Goal: Task Accomplishment & Management: Manage account settings

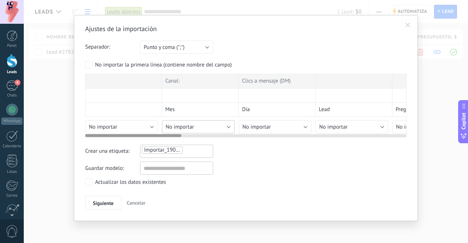
click at [227, 122] on button "No importar" at bounding box center [198, 126] width 73 height 13
click at [224, 127] on button "No importar" at bounding box center [198, 126] width 73 height 13
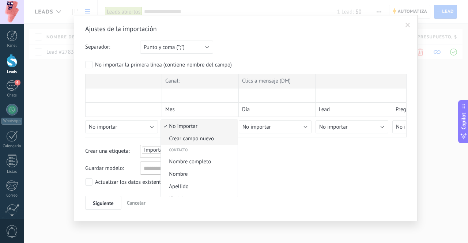
click at [221, 140] on span "Crear campo nuevo" at bounding box center [198, 138] width 75 height 7
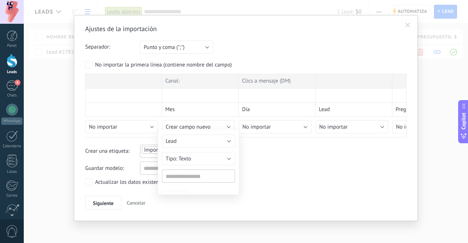
type input "******"
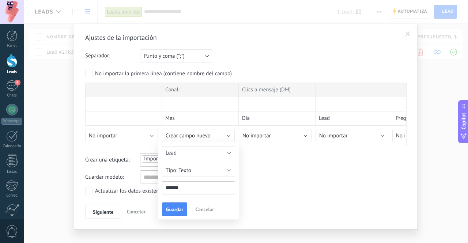
scroll to position [9, 0]
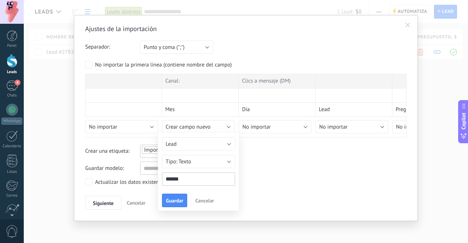
click at [206, 178] on input "******" at bounding box center [198, 179] width 73 height 13
click at [402, 27] on span at bounding box center [408, 25] width 12 height 12
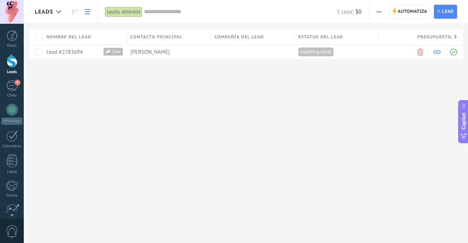
scroll to position [0, 0]
click at [381, 11] on span "button" at bounding box center [379, 12] width 5 height 14
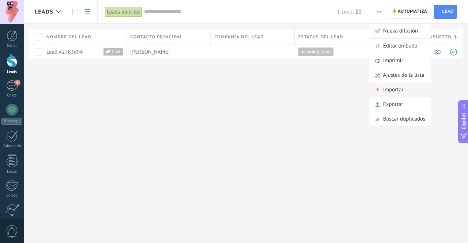
click at [399, 91] on span "Importar" at bounding box center [393, 90] width 20 height 15
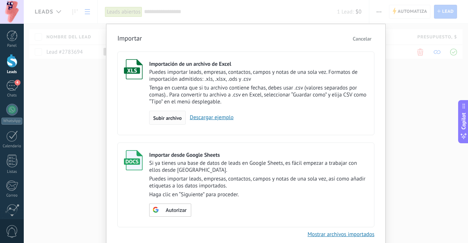
click at [181, 118] on div "Subir archivo" at bounding box center [167, 118] width 37 height 14
click at [0, 0] on input "Importación de un archivo de Excel Puedes importar leads, empresas, contactos, …" at bounding box center [0, 0] width 0 height 0
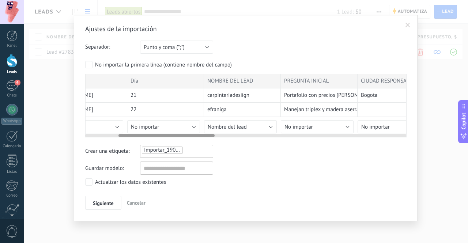
scroll to position [0, 113]
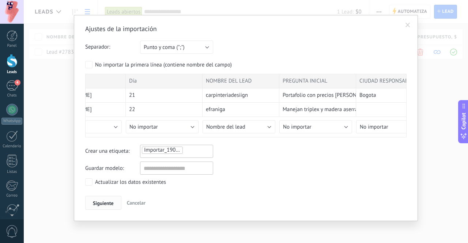
click at [110, 201] on span "Siguiente" at bounding box center [103, 203] width 21 height 5
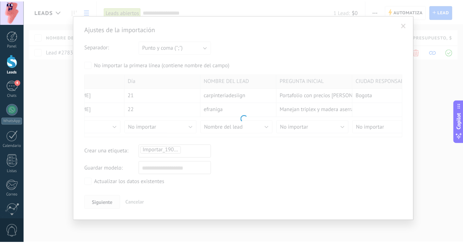
scroll to position [0, 0]
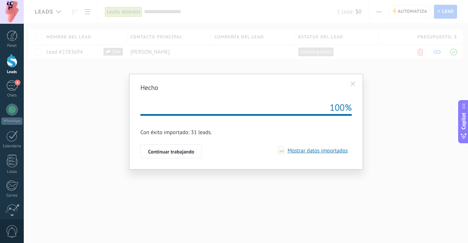
click at [303, 150] on span "Mostrar datos importados" at bounding box center [316, 150] width 63 height 7
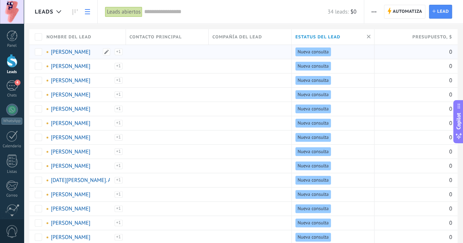
click at [118, 53] on div "Importar_19092025_1928" at bounding box center [112, 55] width 20 height 13
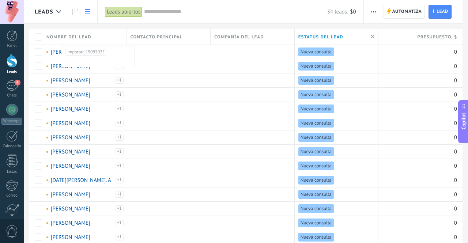
click at [81, 40] on span "Nombre del lead" at bounding box center [68, 37] width 45 height 7
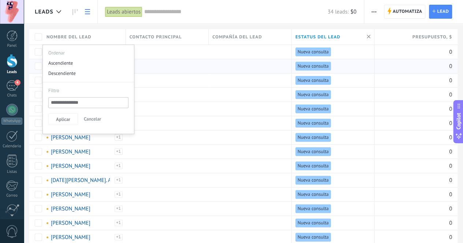
click at [255, 61] on div at bounding box center [247, 66] width 79 height 14
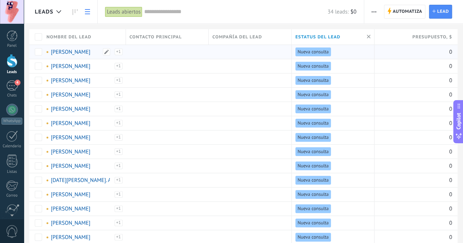
click at [84, 50] on link "[PERSON_NAME]" at bounding box center [70, 52] width 39 height 7
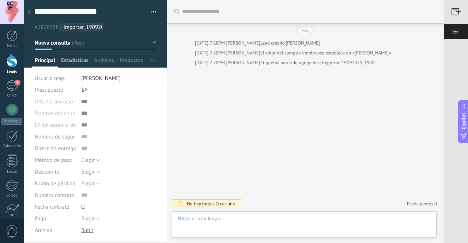
click at [72, 60] on span "Estadísticas" at bounding box center [74, 62] width 27 height 11
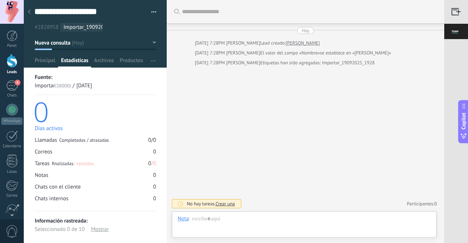
scroll to position [7, 0]
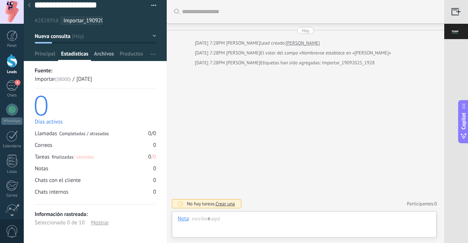
click at [105, 59] on span "Archivos" at bounding box center [104, 55] width 20 height 11
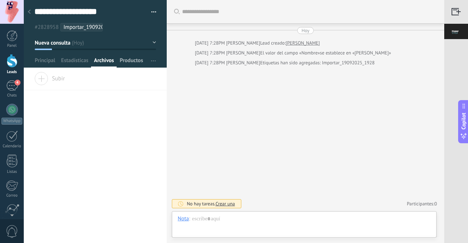
click at [129, 59] on span "Productos" at bounding box center [131, 62] width 23 height 11
click at [30, 12] on icon at bounding box center [29, 12] width 3 height 4
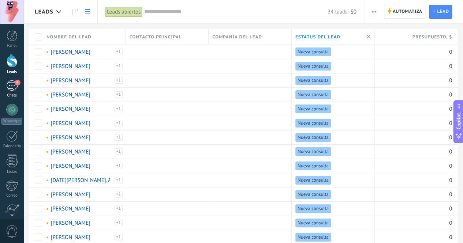
click at [16, 85] on span "4" at bounding box center [18, 83] width 6 height 6
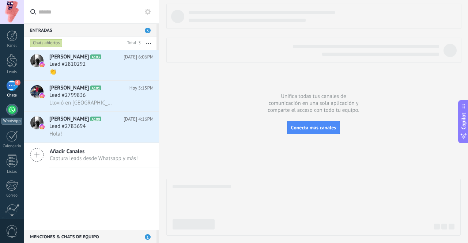
click at [12, 110] on div at bounding box center [12, 110] width 12 height 12
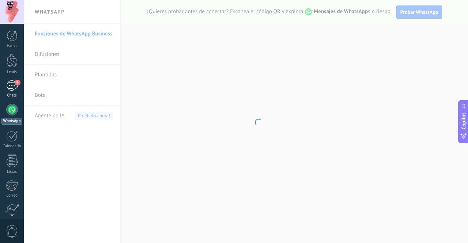
click at [12, 89] on div "4" at bounding box center [12, 85] width 12 height 11
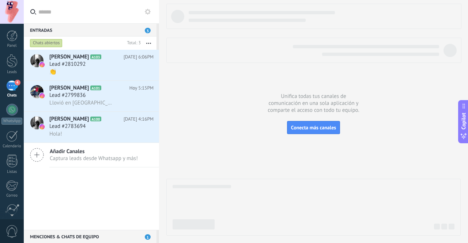
click at [14, 84] on div "4" at bounding box center [12, 85] width 12 height 11
click at [13, 65] on div at bounding box center [12, 61] width 11 height 14
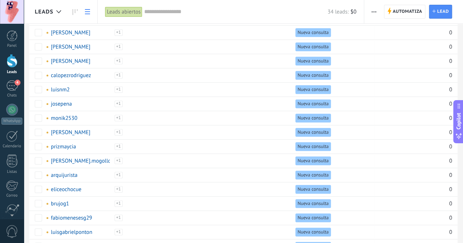
scroll to position [306, 0]
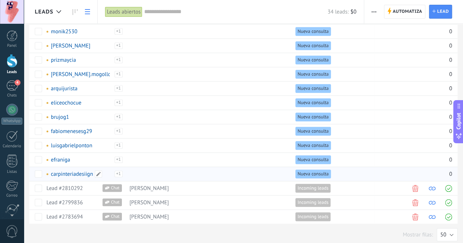
click at [85, 171] on link "carpinteriadesiign" at bounding box center [72, 174] width 42 height 7
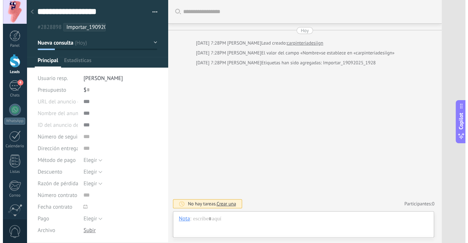
scroll to position [11, 0]
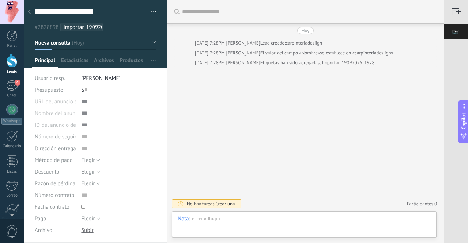
click at [29, 12] on use at bounding box center [29, 12] width 3 height 4
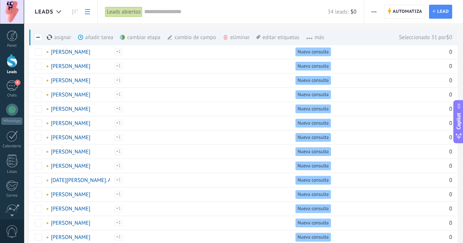
click at [375, 11] on icon "button" at bounding box center [373, 11] width 5 height 1
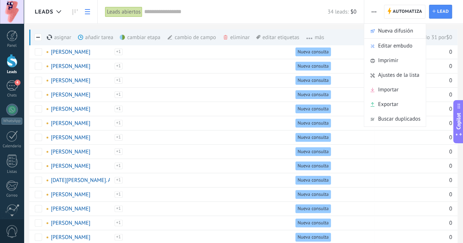
click at [237, 37] on div "eliminar màs" at bounding box center [248, 37] width 52 height 16
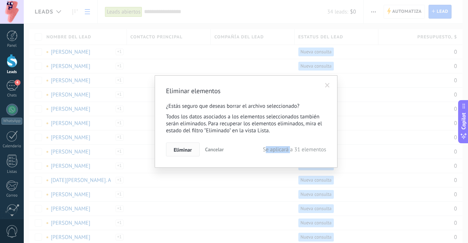
drag, startPoint x: 289, startPoint y: 151, endPoint x: 185, endPoint y: 147, distance: 104.3
click at [185, 147] on div "Eliminar Cancelar Se aplicará a 31 elementos" at bounding box center [246, 150] width 160 height 14
click at [185, 147] on span "Eliminar" at bounding box center [183, 149] width 18 height 5
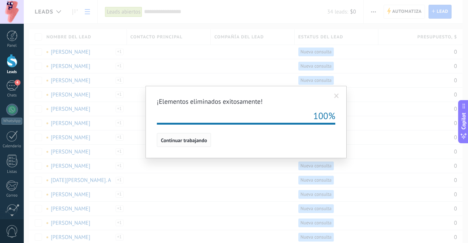
click at [197, 140] on span "Continuar trabajando" at bounding box center [184, 140] width 46 height 5
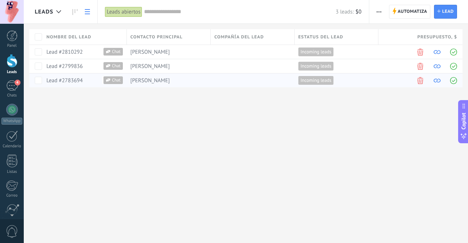
drag, startPoint x: 266, startPoint y: 42, endPoint x: 255, endPoint y: 74, distance: 34.2
click at [255, 74] on div "Nombre del lead Contacto principal Compañía del lead Estatus del lead Presupues…" at bounding box center [248, 58] width 439 height 58
click at [89, 49] on div "Lead #2810292" at bounding box center [80, 52] width 68 height 7
click at [147, 57] on div "[PERSON_NAME]" at bounding box center [167, 52] width 80 height 14
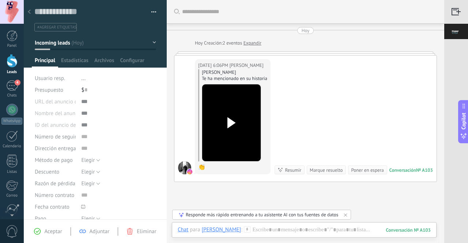
click at [231, 120] on use at bounding box center [231, 122] width 8 height 11
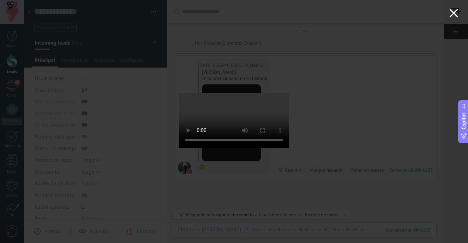
click at [458, 13] on icon "button" at bounding box center [453, 13] width 9 height 9
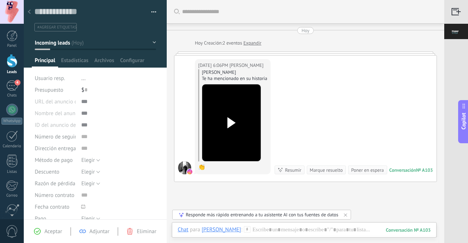
click at [262, 56] on div "[DATE] 6:06PM [PERSON_NAME] [PERSON_NAME] Te ha mencionado en su historia 👏 Con…" at bounding box center [305, 119] width 262 height 126
click at [236, 122] on icon at bounding box center [231, 122] width 15 height 11
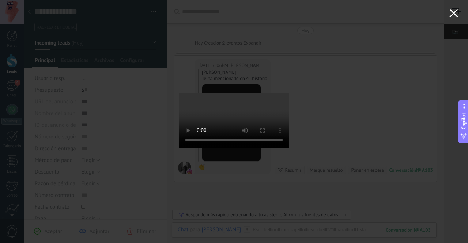
click at [453, 8] on button "button" at bounding box center [454, 14] width 29 height 29
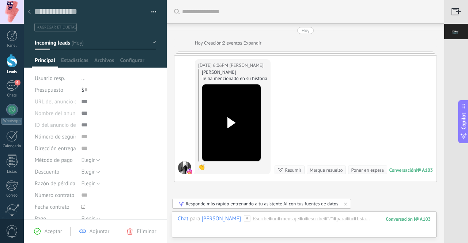
click at [13, 63] on div at bounding box center [12, 61] width 11 height 14
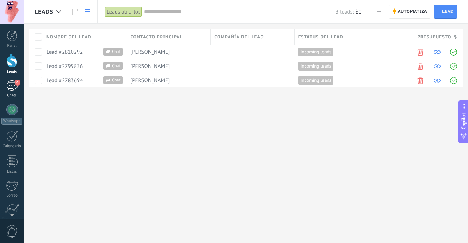
click at [13, 84] on div "4" at bounding box center [12, 85] width 12 height 11
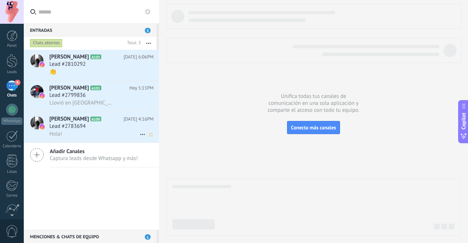
click at [68, 123] on span "[PERSON_NAME]" at bounding box center [68, 119] width 39 height 7
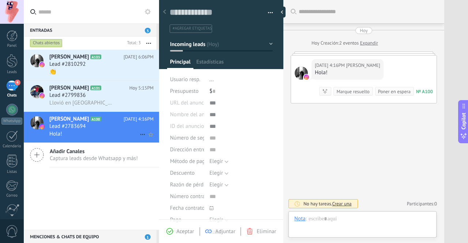
type textarea "**********"
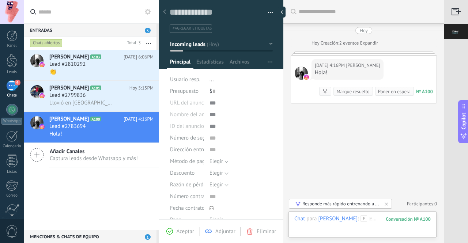
click at [210, 102] on div "Pasar Copiar" at bounding box center [241, 103] width 63 height 12
click at [215, 104] on div "Pasar Copiar" at bounding box center [241, 103] width 63 height 12
click at [197, 137] on span "Número de seguimiento" at bounding box center [198, 137] width 56 height 5
drag, startPoint x: 210, startPoint y: 138, endPoint x: 203, endPoint y: 140, distance: 7.5
click at [203, 140] on div "Número de seguimiento" at bounding box center [221, 138] width 103 height 12
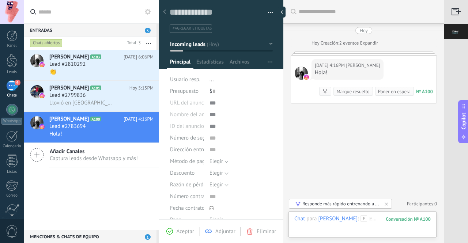
click at [203, 140] on span "Número de seguimiento" at bounding box center [198, 137] width 56 height 5
click at [199, 140] on span "Número de seguimiento" at bounding box center [198, 137] width 56 height 5
click at [199, 150] on span "Dirección entrega" at bounding box center [190, 149] width 41 height 5
click at [212, 150] on input "text" at bounding box center [241, 150] width 63 height 12
click at [193, 163] on span "Método de pago" at bounding box center [189, 161] width 38 height 5
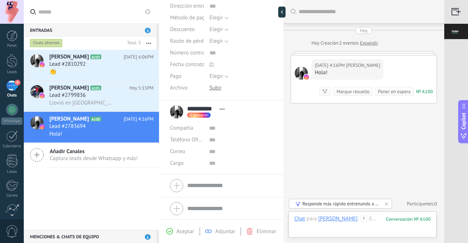
scroll to position [0, 0]
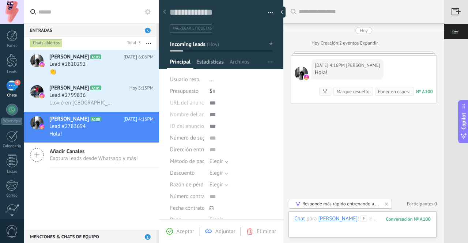
click at [210, 61] on span "Estadísticas" at bounding box center [209, 64] width 27 height 11
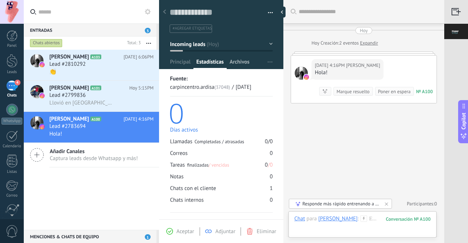
click at [241, 61] on span "Archivos" at bounding box center [240, 64] width 20 height 11
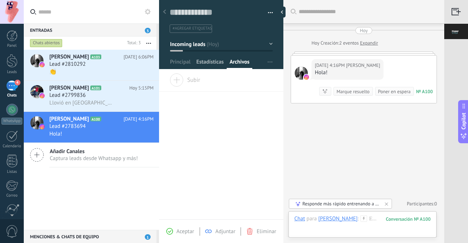
click at [219, 64] on span "Estadísticas" at bounding box center [209, 64] width 27 height 11
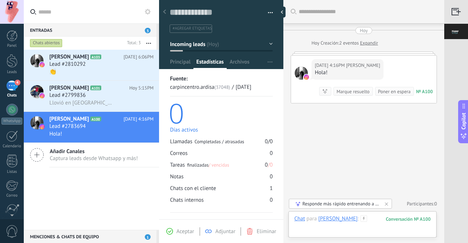
click at [364, 222] on div at bounding box center [362, 226] width 136 height 22
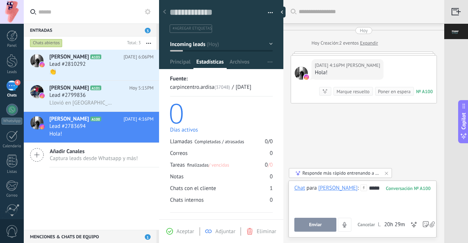
click at [347, 93] on div "Marque resuelto" at bounding box center [352, 91] width 33 height 7
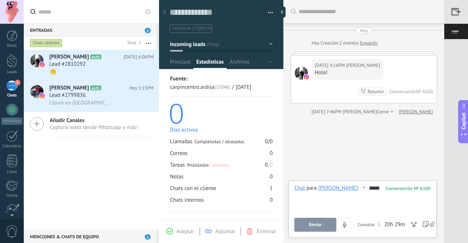
click at [375, 89] on div "Resumir" at bounding box center [376, 91] width 16 height 7
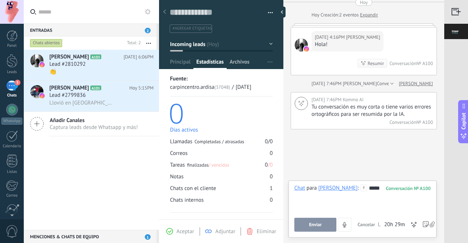
click at [243, 64] on span "Archivos" at bounding box center [240, 64] width 20 height 11
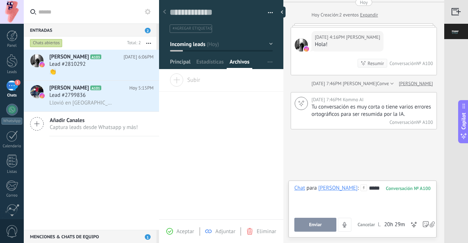
click at [184, 63] on span "Principal" at bounding box center [180, 64] width 20 height 11
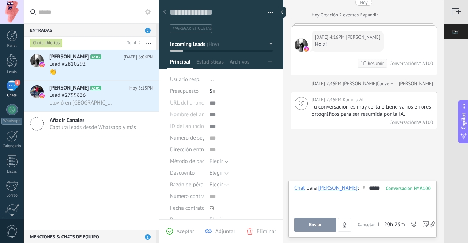
click at [15, 82] on span "3" at bounding box center [18, 83] width 6 height 6
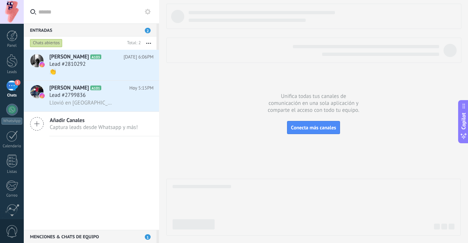
click at [147, 11] on icon at bounding box center [148, 12] width 6 height 6
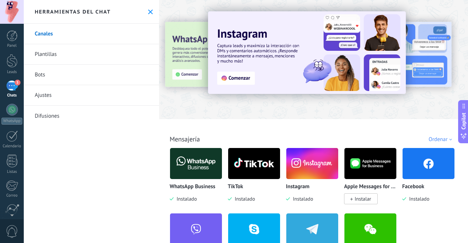
click at [50, 55] on link "Plantillas" at bounding box center [91, 54] width 135 height 20
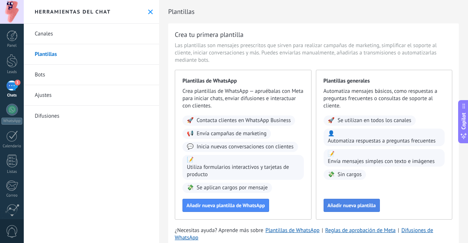
click at [348, 204] on span "Añadir nueva plantilla" at bounding box center [352, 205] width 48 height 5
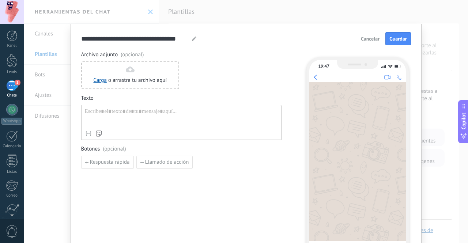
click at [239, 125] on div at bounding box center [181, 117] width 193 height 19
